Goal: Find specific page/section

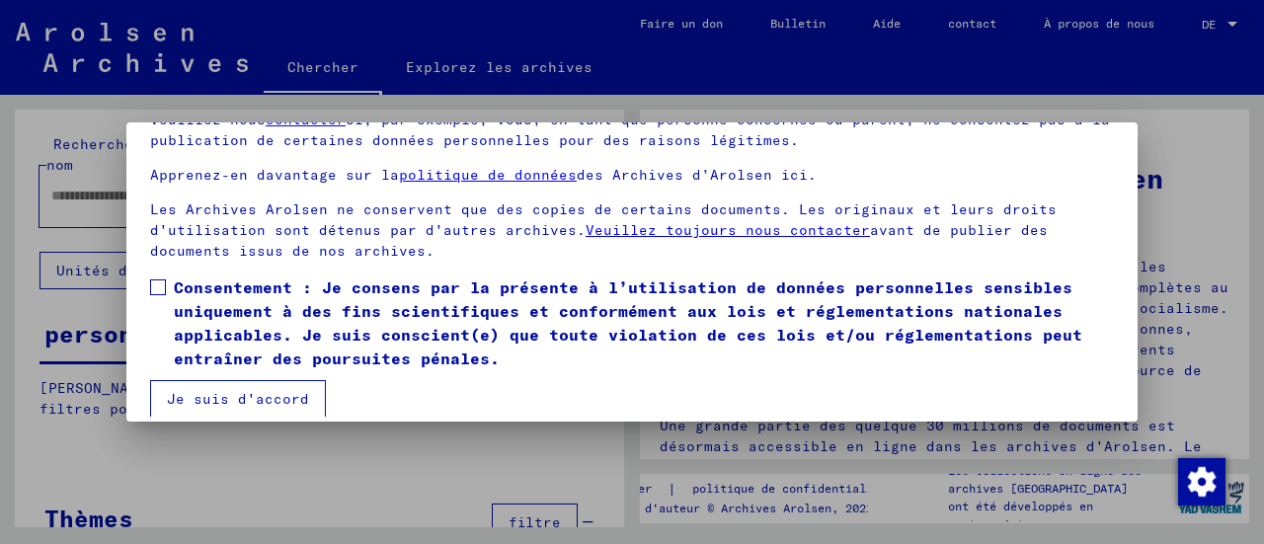
scroll to position [153, 0]
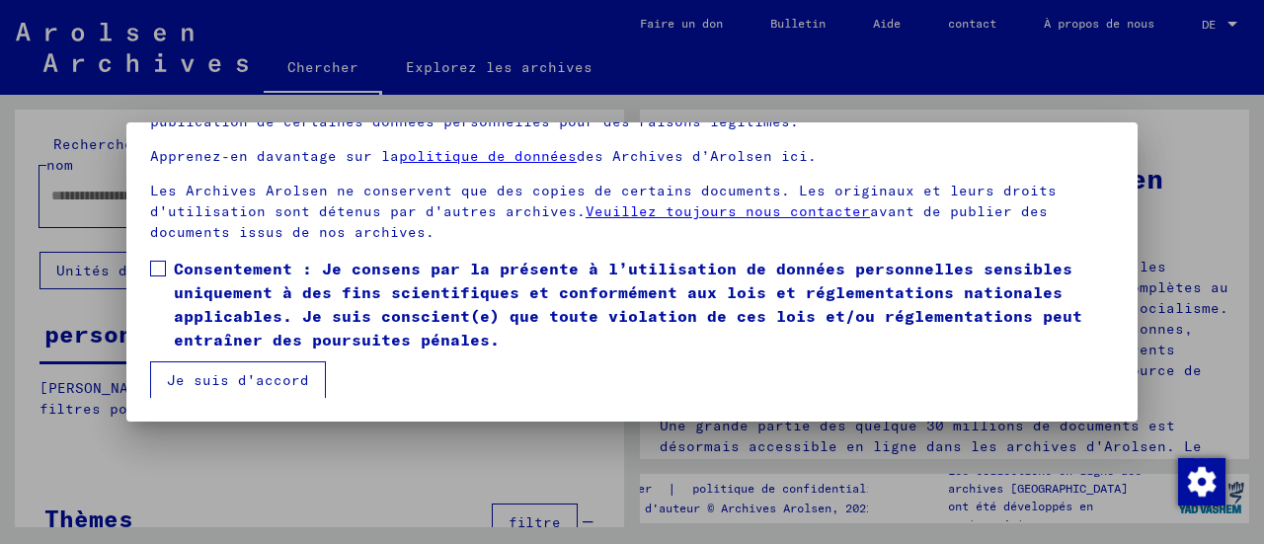
click at [597, 359] on mat-checkbox "Consentement : Je consens par la présente à l’utilisation de données personnell…" at bounding box center [632, 309] width 964 height 105
click at [1223, 239] on div at bounding box center [632, 272] width 1264 height 544
click at [246, 377] on font "Je suis d'accord" at bounding box center [238, 380] width 142 height 18
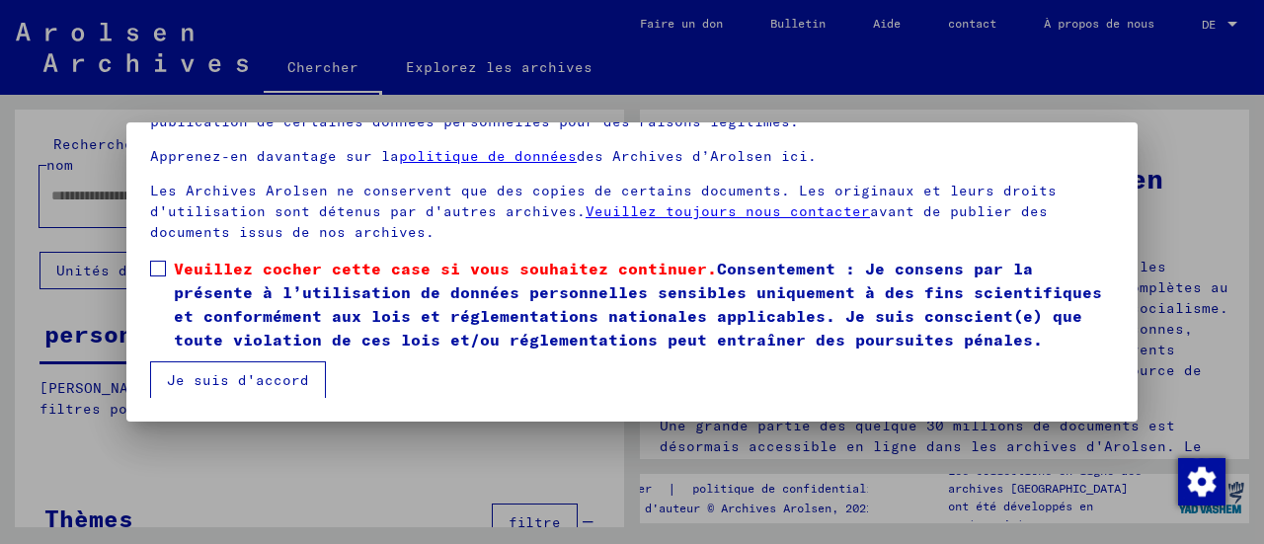
click at [157, 275] on span at bounding box center [158, 269] width 16 height 16
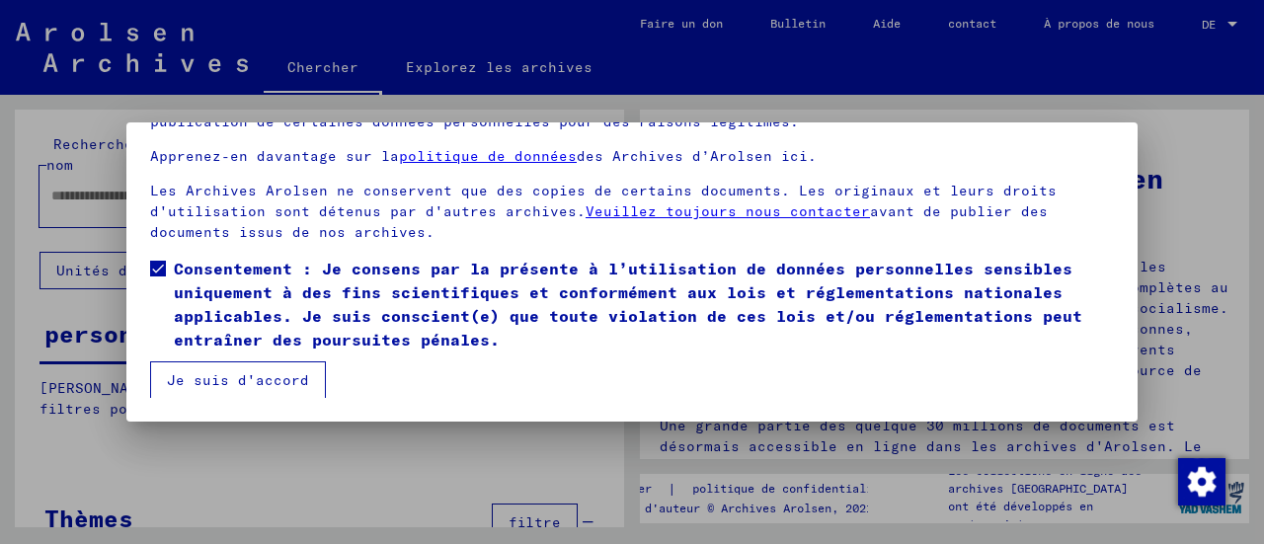
click at [275, 384] on font "Je suis d'accord" at bounding box center [238, 380] width 142 height 18
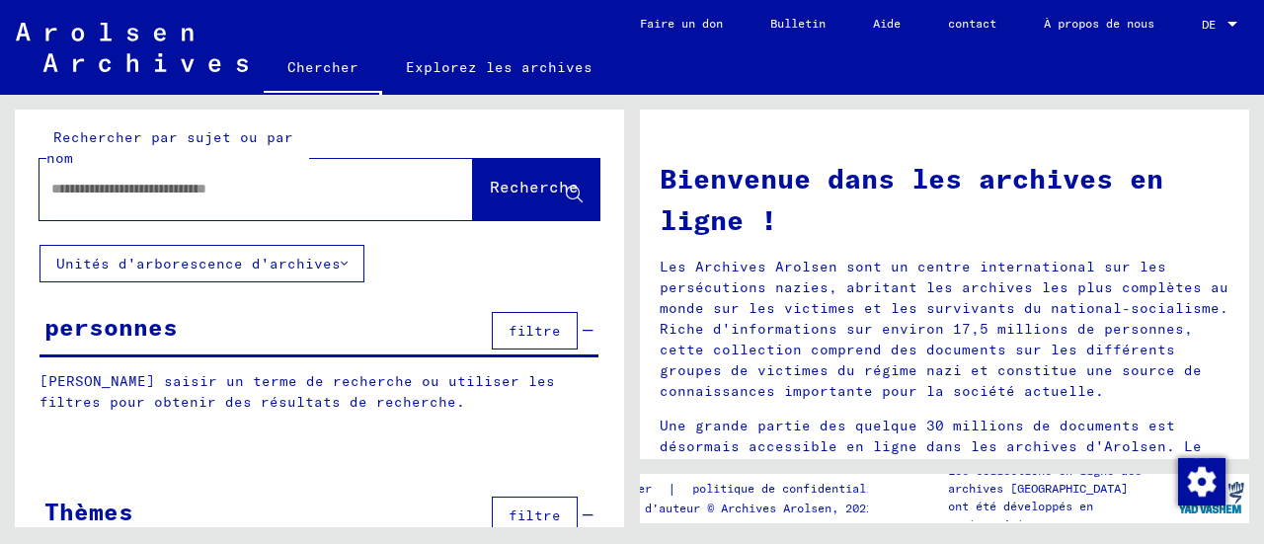
scroll to position [0, 0]
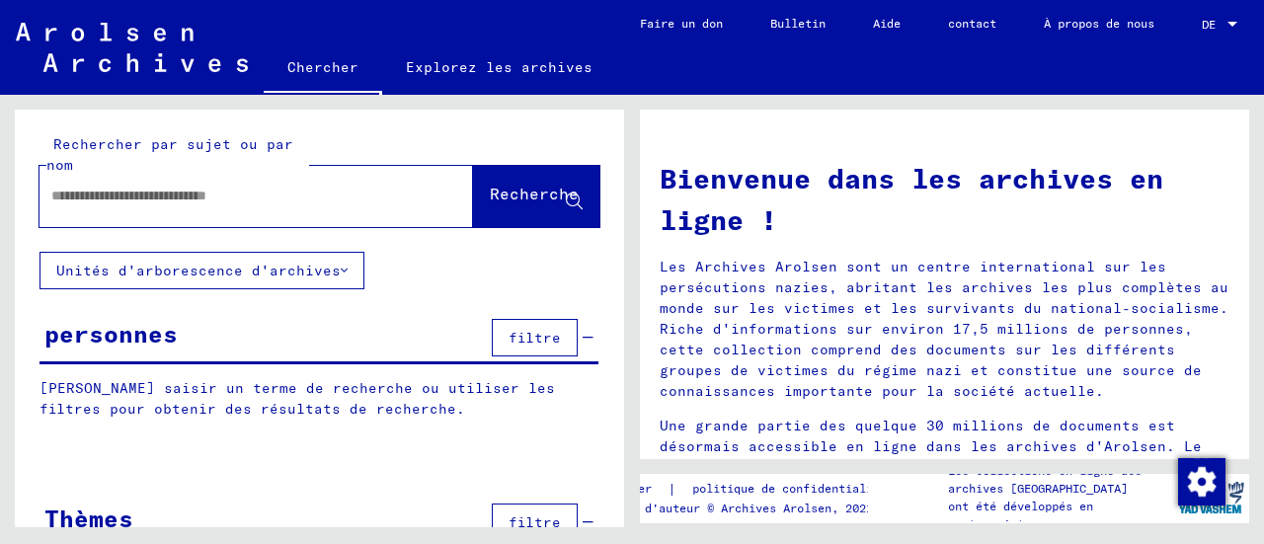
click at [235, 271] on font "Unités d'arborescence d'archives" at bounding box center [198, 271] width 284 height 18
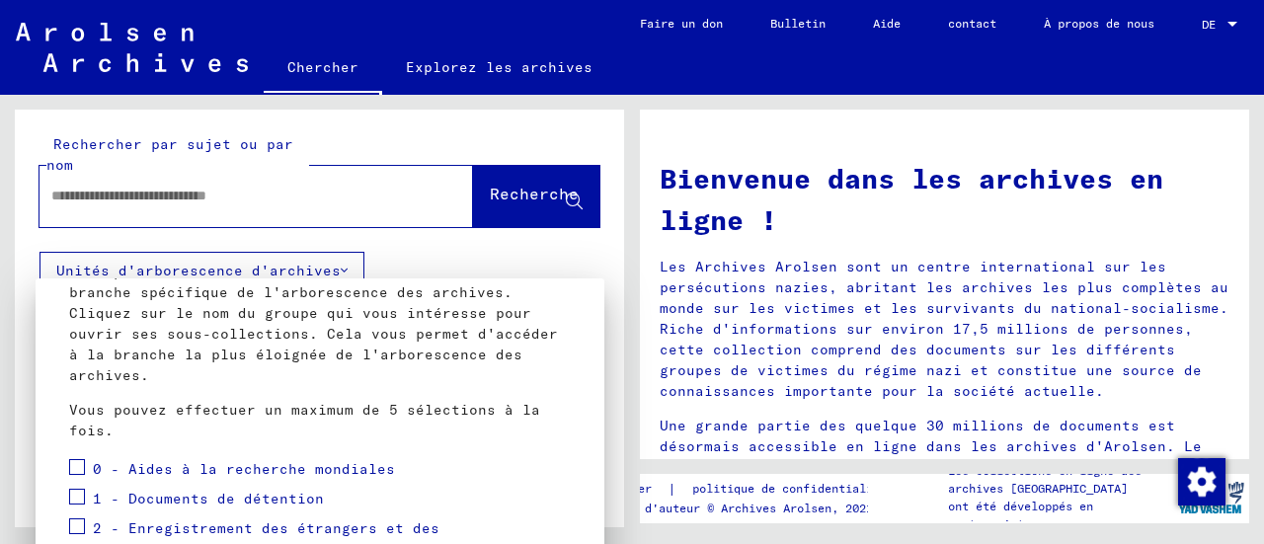
scroll to position [97, 0]
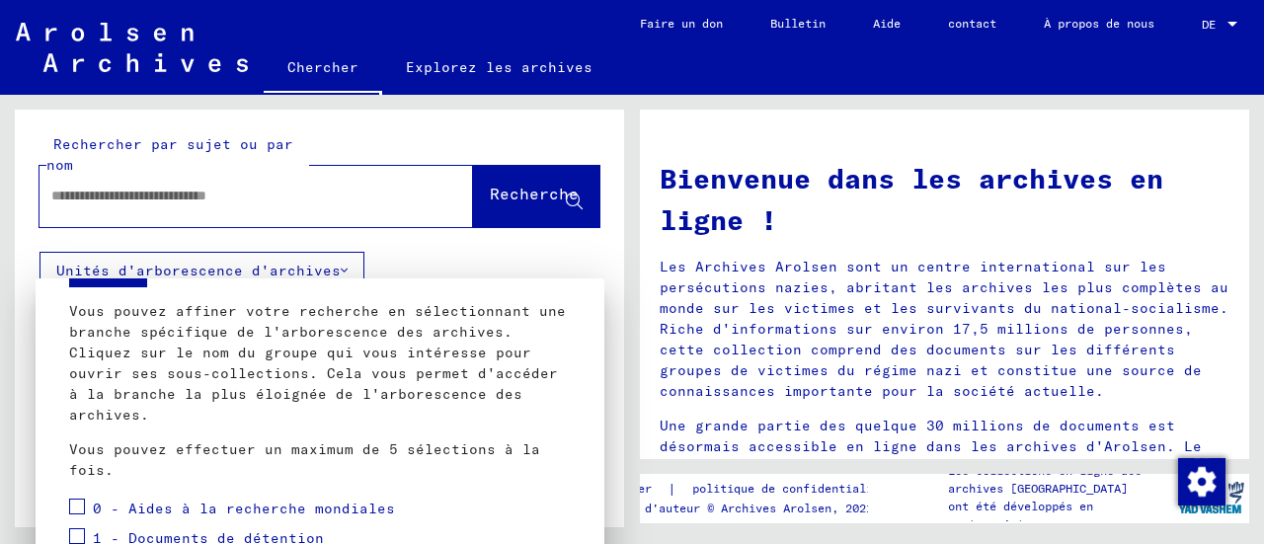
click at [519, 64] on div at bounding box center [632, 272] width 1264 height 544
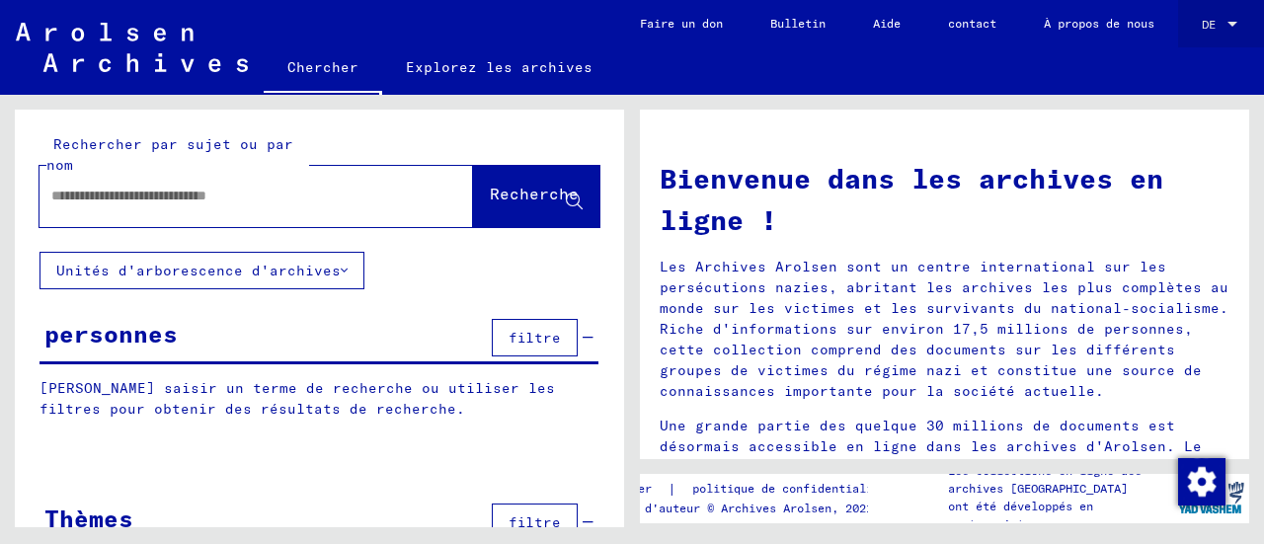
click at [1242, 28] on div at bounding box center [1233, 25] width 18 height 14
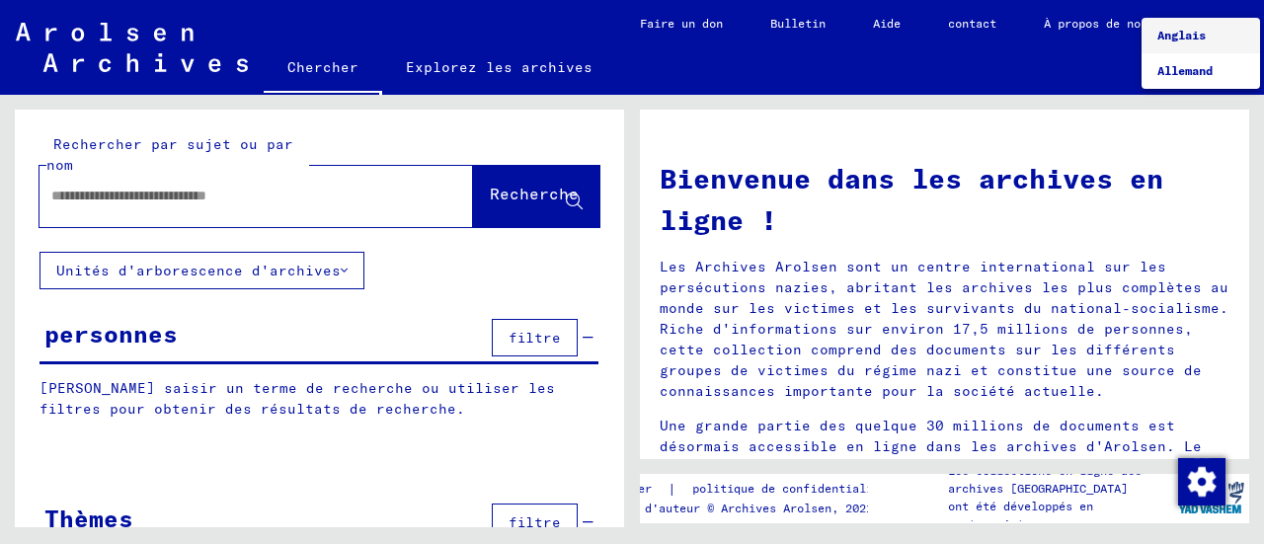
click at [995, 85] on div at bounding box center [632, 272] width 1264 height 544
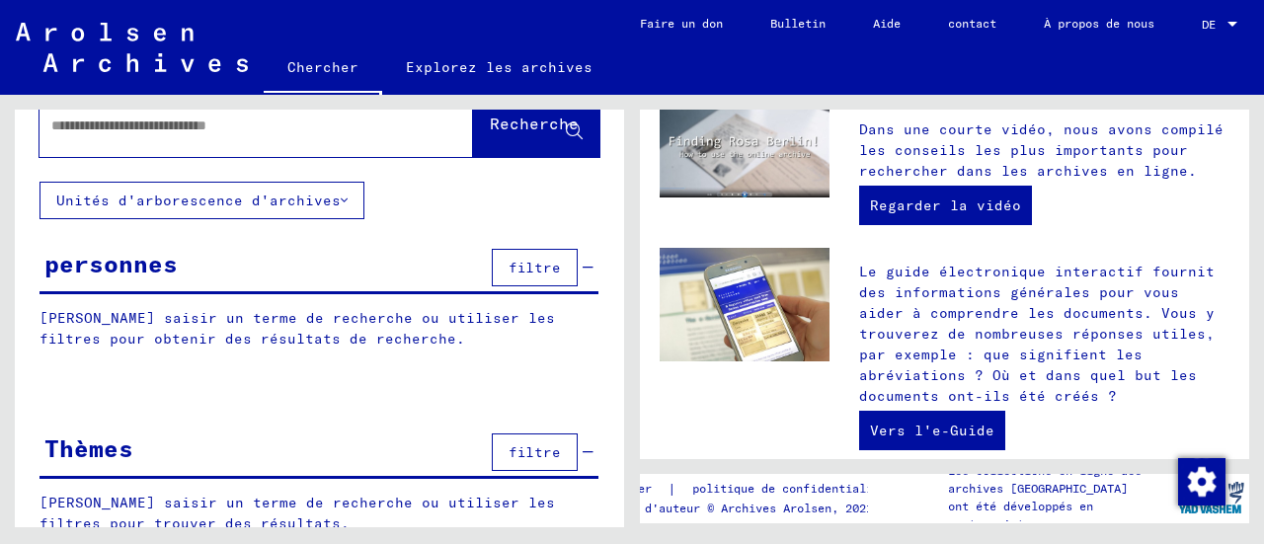
scroll to position [129, 0]
